Goal: Information Seeking & Learning: Learn about a topic

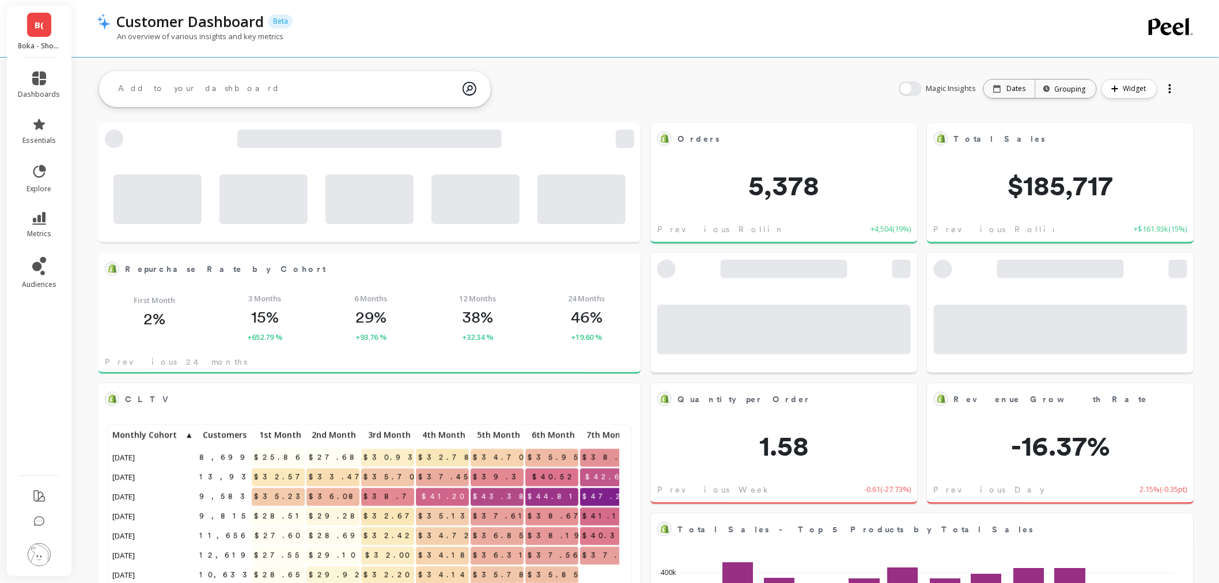
scroll to position [307, 499]
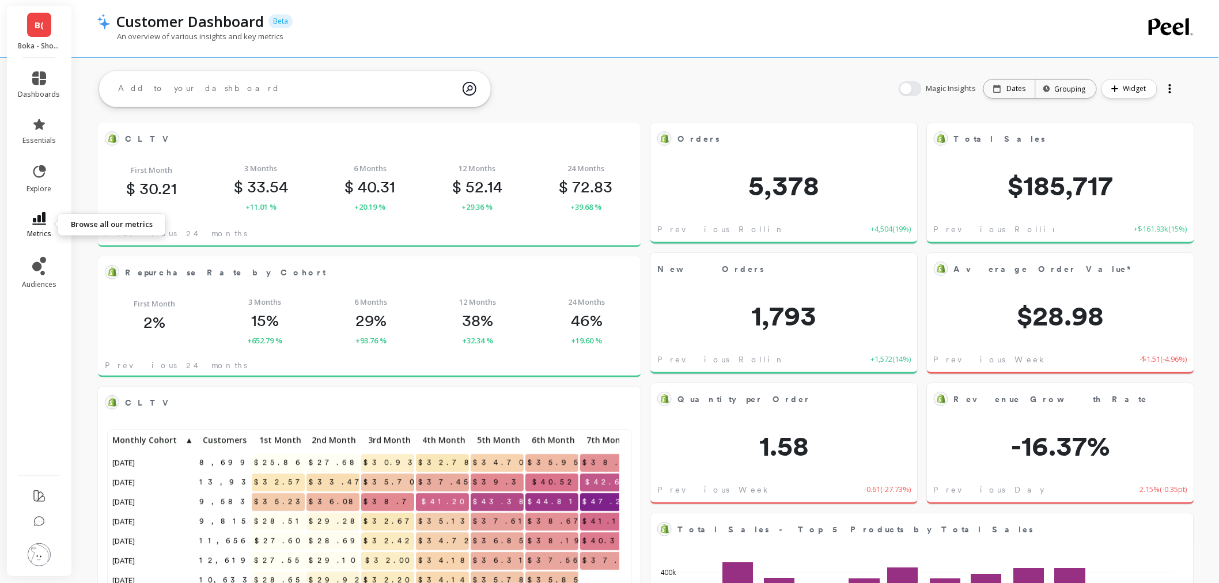
click at [48, 224] on link "metrics" at bounding box center [39, 225] width 42 height 27
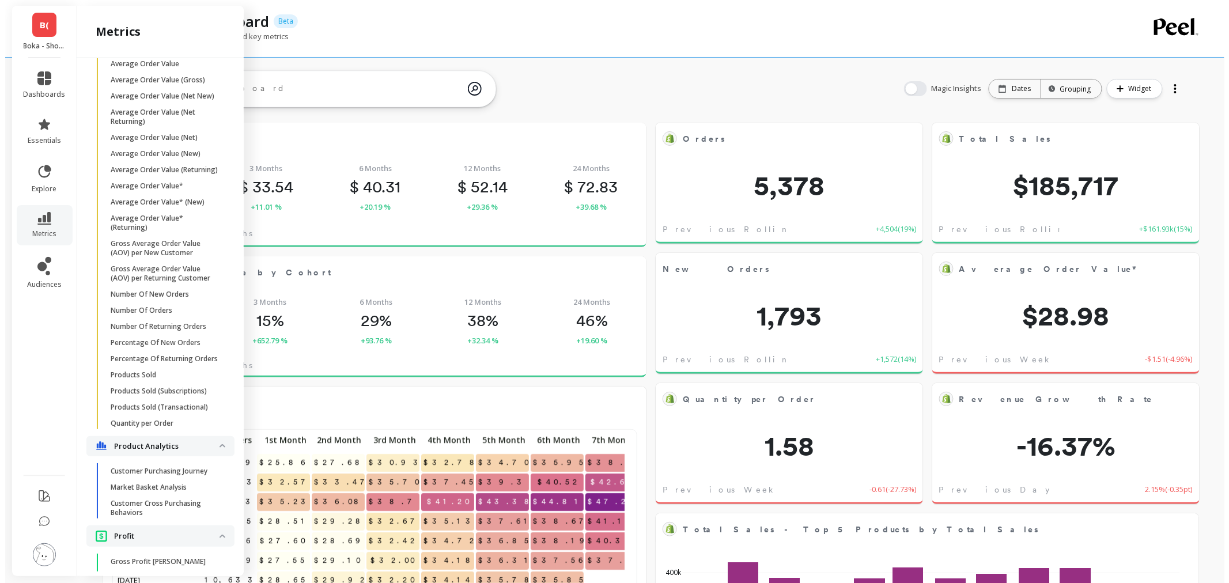
scroll to position [1921, 0]
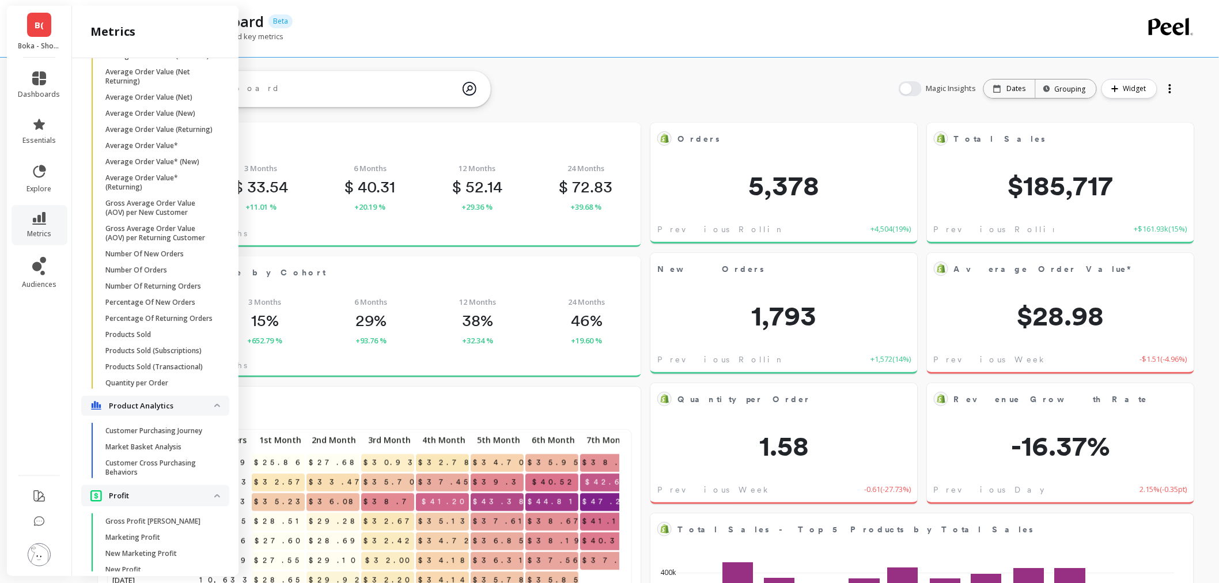
click at [141, 343] on link "Products Sold" at bounding box center [165, 335] width 130 height 16
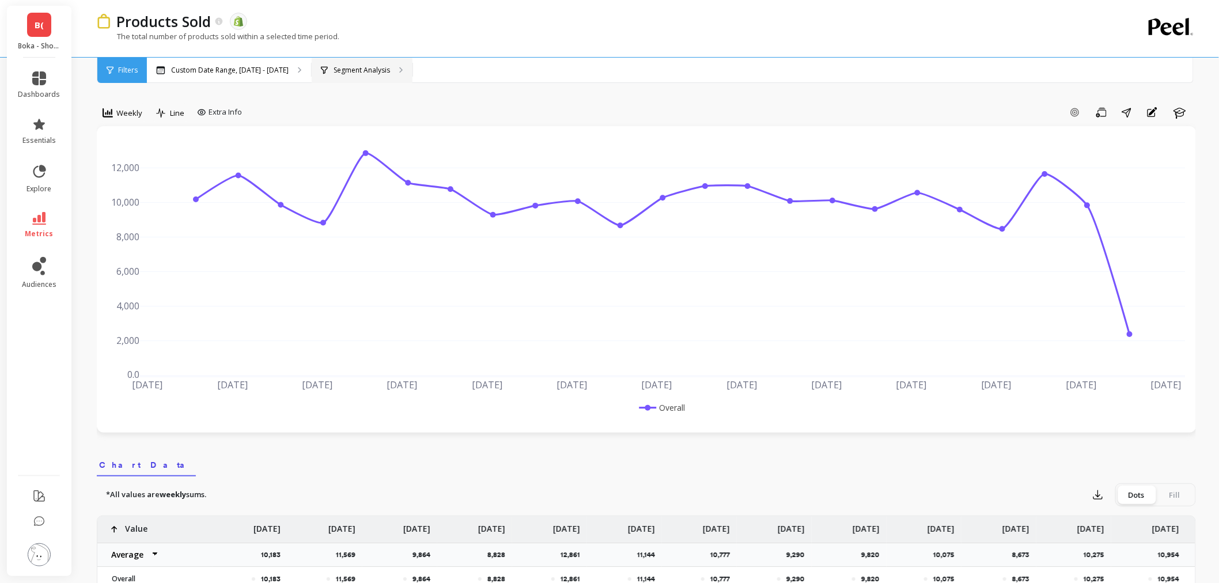
click at [376, 66] on p "Segment Analysis" at bounding box center [362, 70] width 56 height 9
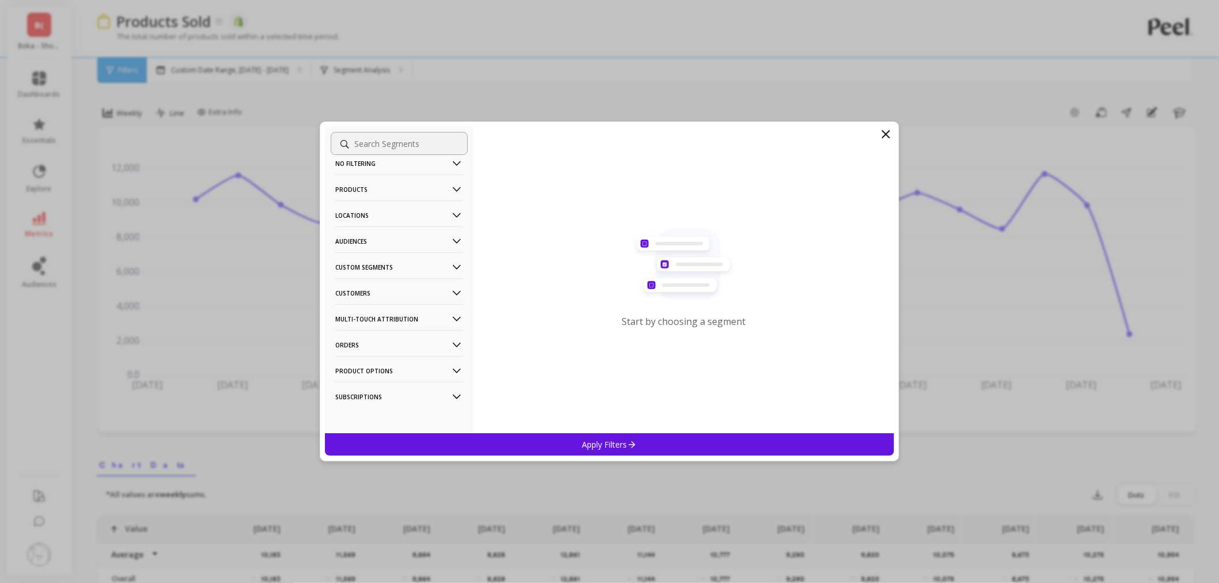
scroll to position [18, 0]
click at [392, 390] on p "Subscriptions" at bounding box center [399, 393] width 128 height 29
click at [405, 333] on p "Product Options" at bounding box center [399, 336] width 128 height 29
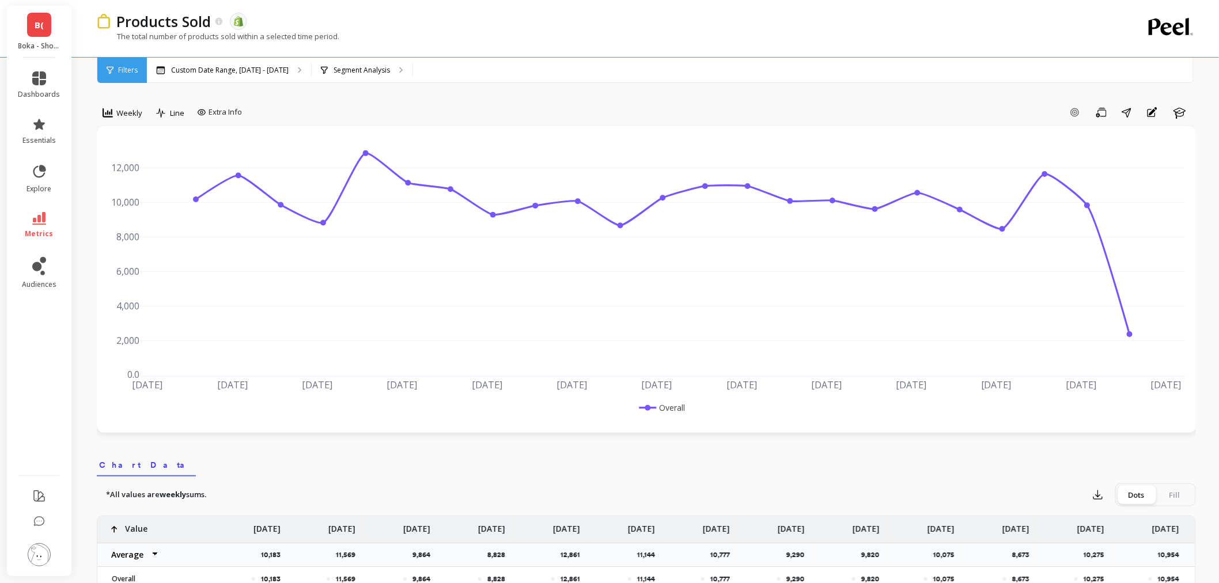
click at [47, 31] on link "B(" at bounding box center [39, 25] width 24 height 24
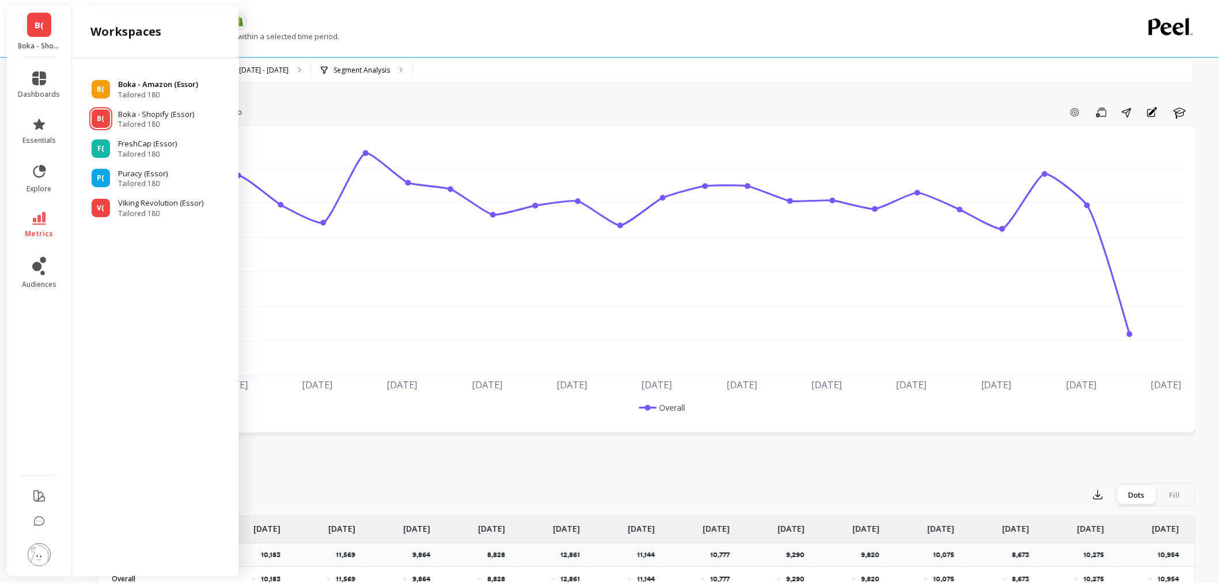
click at [168, 99] on span "Tailored 180" at bounding box center [158, 94] width 80 height 9
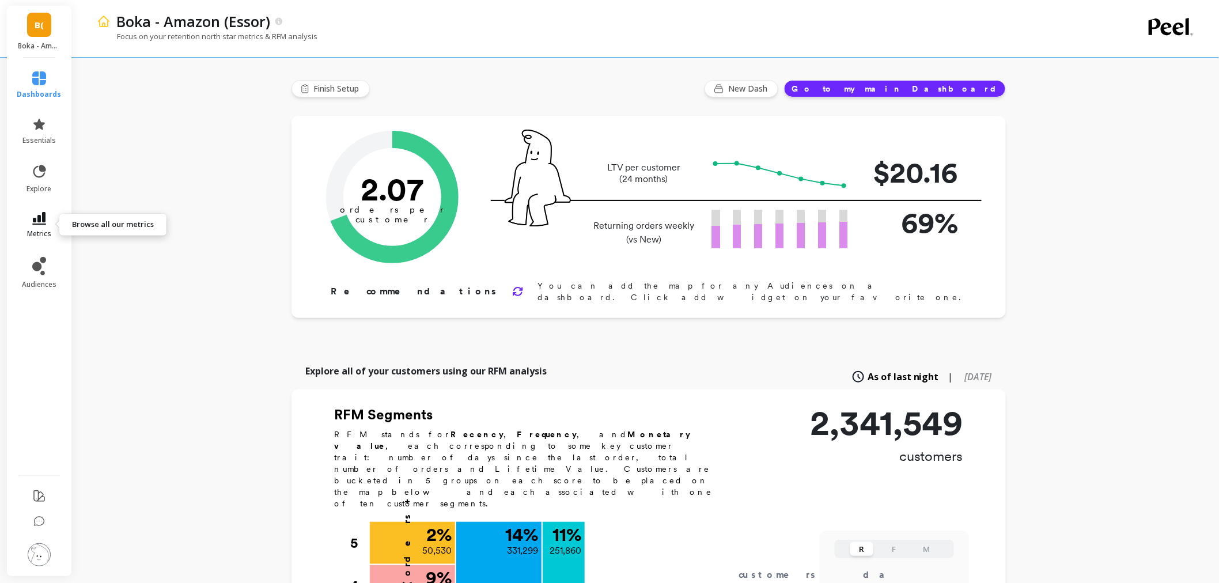
click at [44, 232] on span "metrics" at bounding box center [39, 233] width 24 height 9
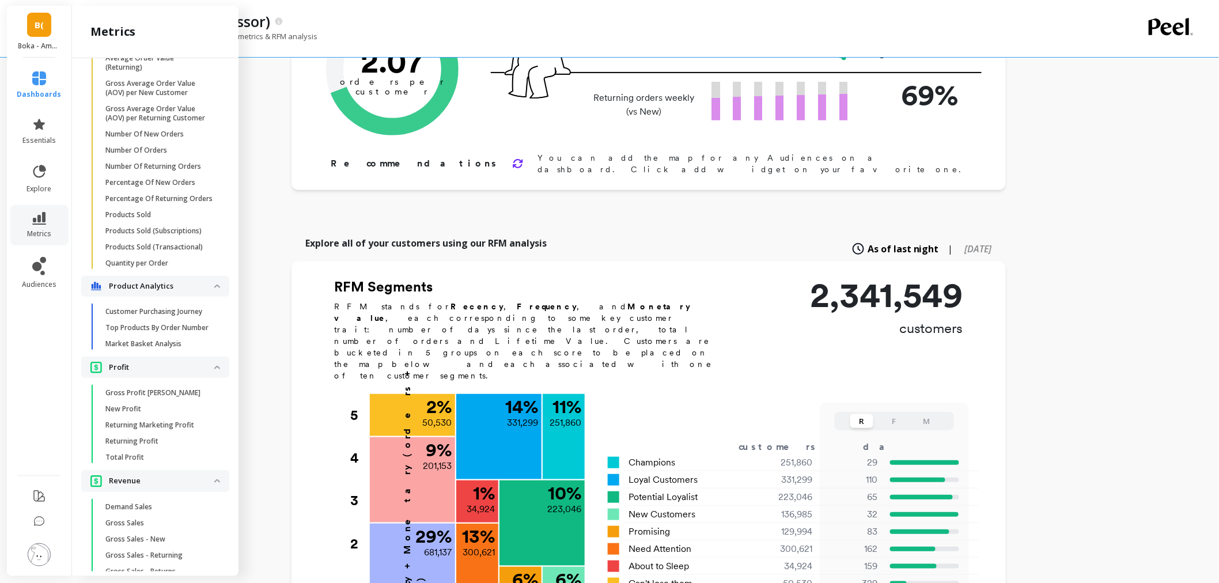
scroll to position [880, 0]
click at [160, 225] on span "Products Sold" at bounding box center [160, 220] width 110 height 9
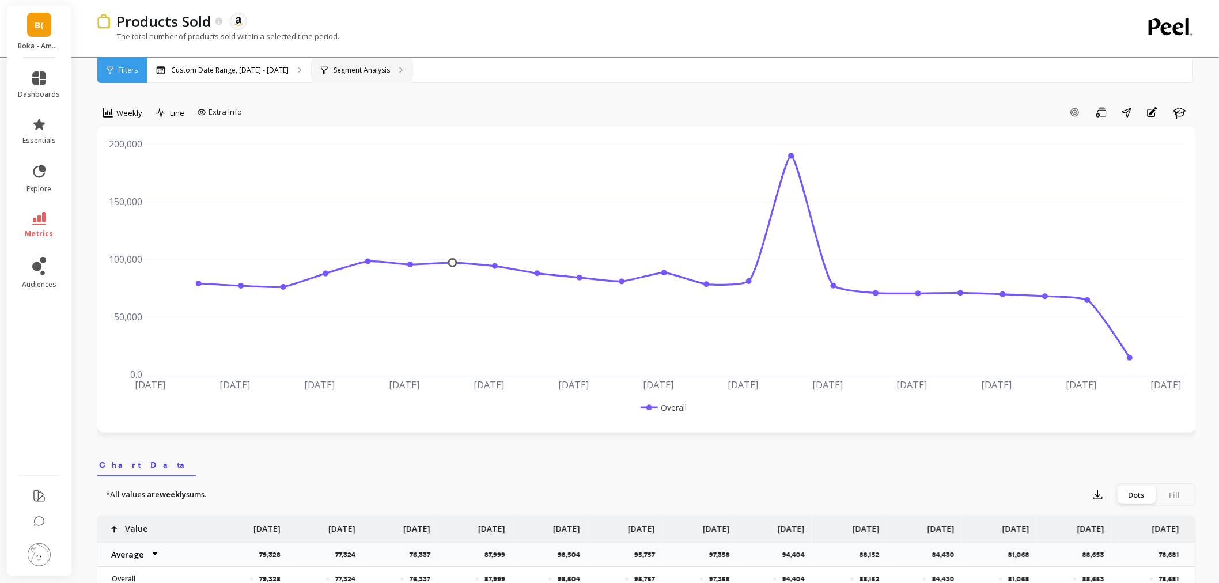
click at [318, 58] on div "Segment Analysis" at bounding box center [362, 70] width 101 height 25
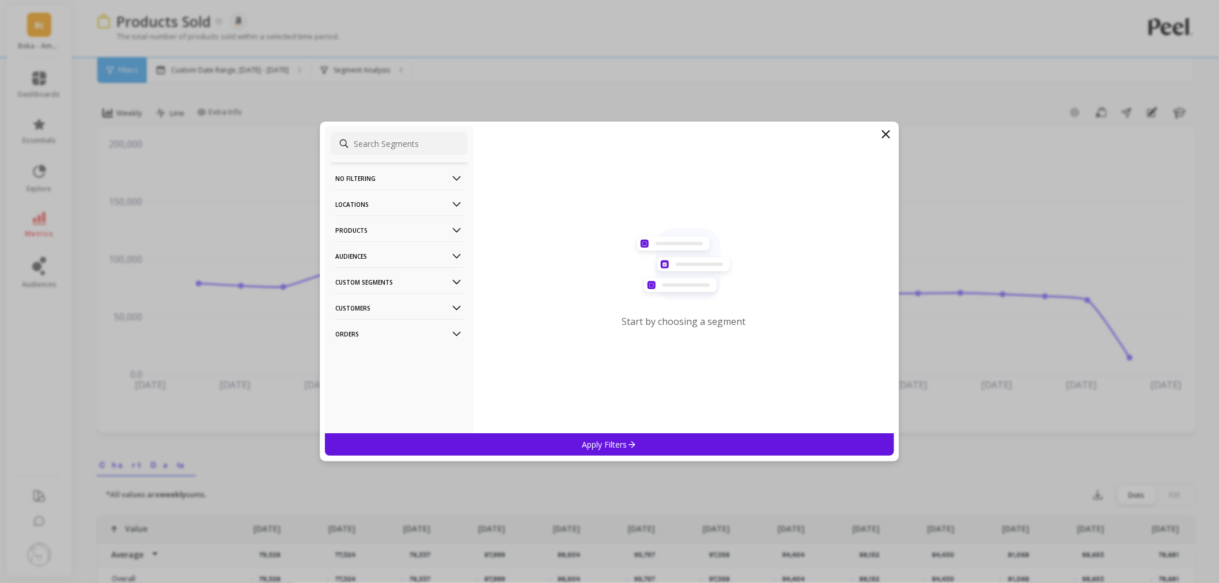
click at [392, 325] on p "Orders" at bounding box center [399, 333] width 128 height 29
click at [421, 360] on div "Amazon Promotions" at bounding box center [399, 356] width 137 height 18
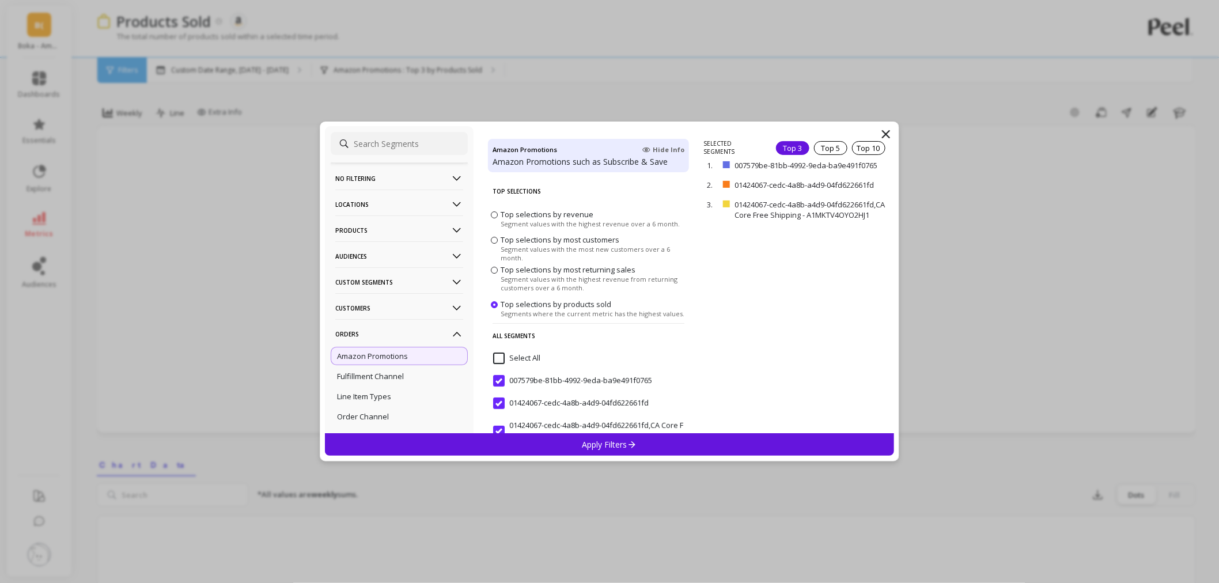
click at [589, 445] on p "Apply Filters" at bounding box center [610, 444] width 55 height 11
